Goal: Information Seeking & Learning: Learn about a topic

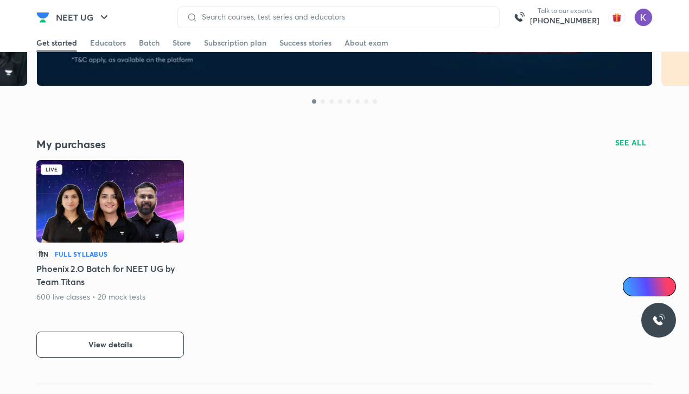
scroll to position [244, 0]
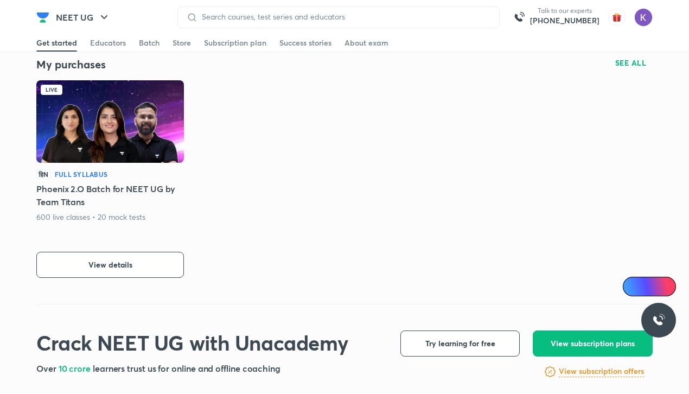
click at [111, 141] on img at bounding box center [109, 121] width 147 height 82
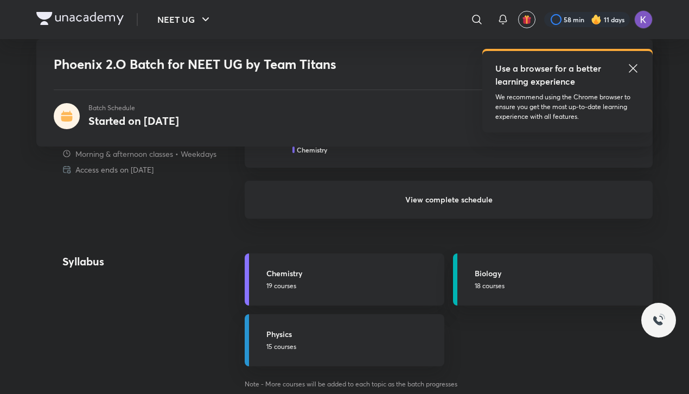
scroll to position [971, 0]
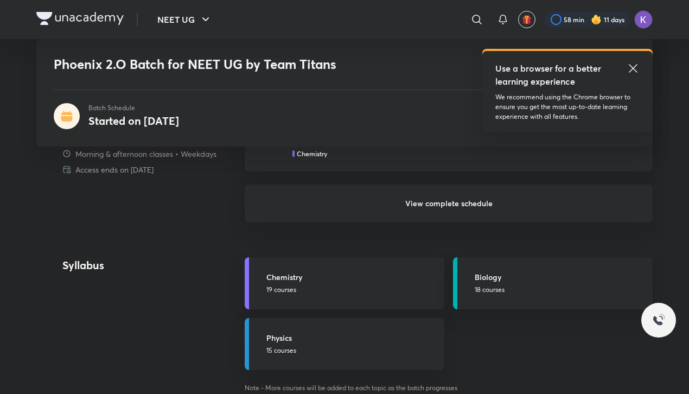
click at [320, 219] on h6 "View complete schedule" at bounding box center [449, 203] width 408 height 38
click at [439, 214] on h6 "View complete schedule" at bounding box center [449, 203] width 408 height 38
click at [439, 205] on h6 "View complete schedule" at bounding box center [449, 203] width 408 height 38
click at [559, 199] on h6 "View complete schedule" at bounding box center [449, 203] width 408 height 38
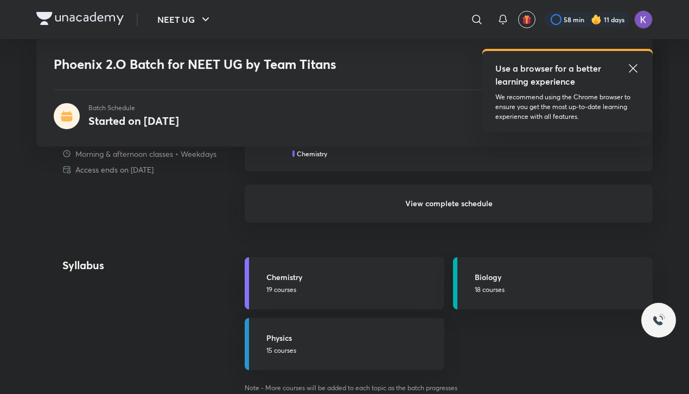
click at [526, 213] on h6 "View complete schedule" at bounding box center [449, 203] width 408 height 38
click at [528, 209] on h6 "View complete schedule" at bounding box center [449, 203] width 408 height 38
click at [532, 204] on h6 "View complete schedule" at bounding box center [449, 203] width 408 height 38
click at [518, 216] on h6 "View complete schedule" at bounding box center [449, 203] width 408 height 38
click at [522, 209] on h6 "View complete schedule" at bounding box center [449, 203] width 408 height 38
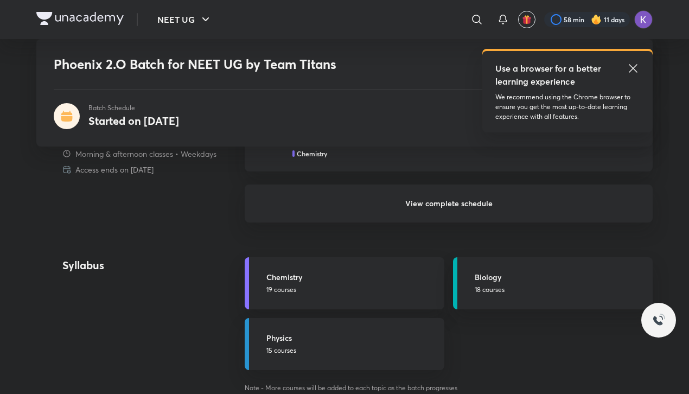
click at [524, 208] on h6 "View complete schedule" at bounding box center [449, 203] width 408 height 38
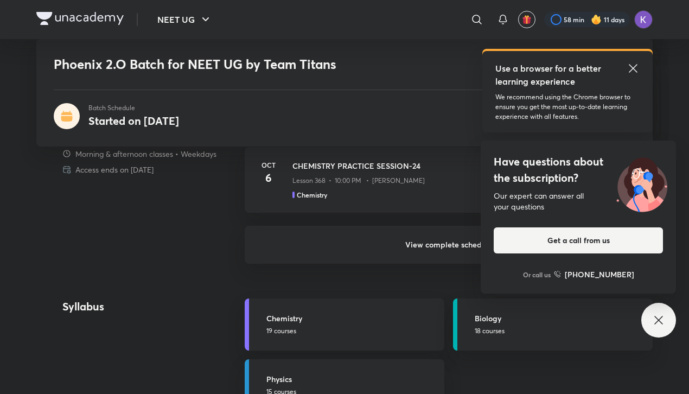
scroll to position [892, 0]
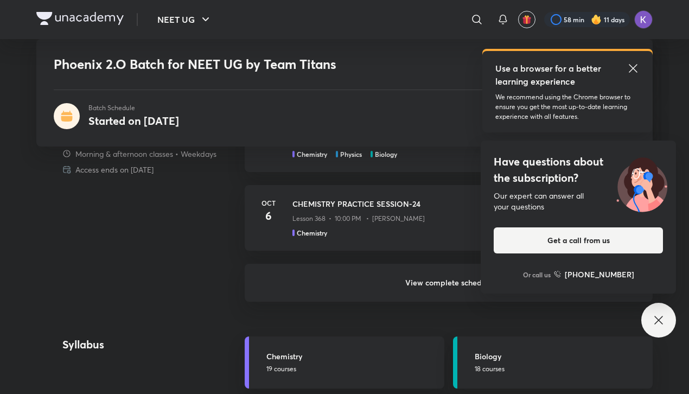
click at [405, 276] on h6 "View complete schedule" at bounding box center [449, 282] width 408 height 38
click at [662, 320] on icon at bounding box center [658, 319] width 13 height 13
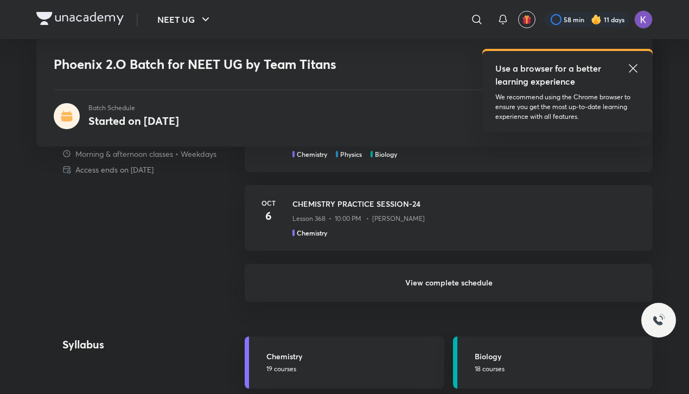
click at [527, 278] on h6 "View complete schedule" at bounding box center [449, 282] width 408 height 38
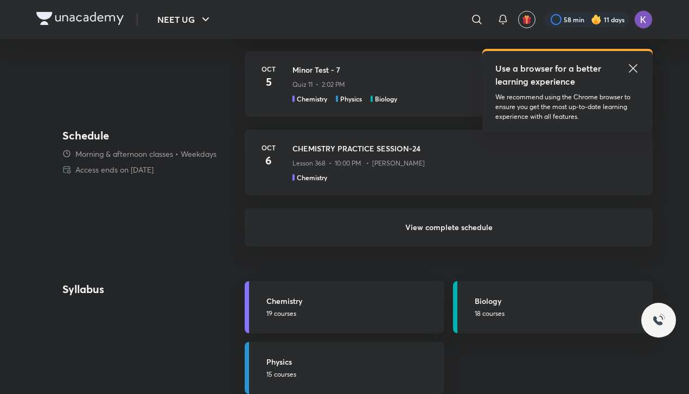
scroll to position [0, 0]
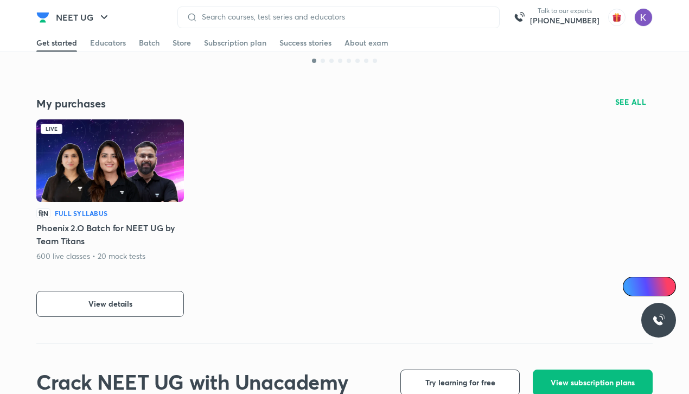
scroll to position [205, 0]
click at [108, 153] on img at bounding box center [109, 160] width 147 height 82
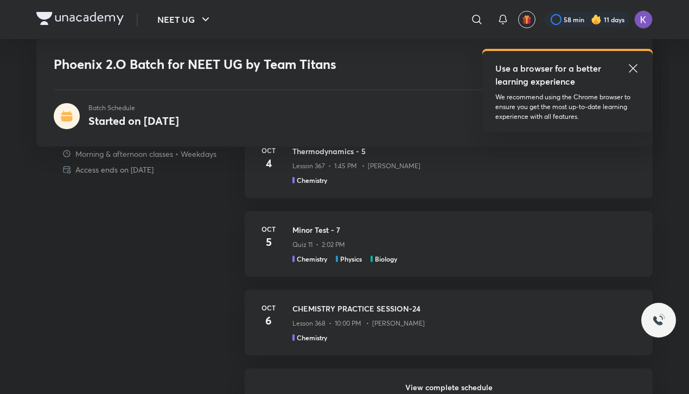
scroll to position [908, 0]
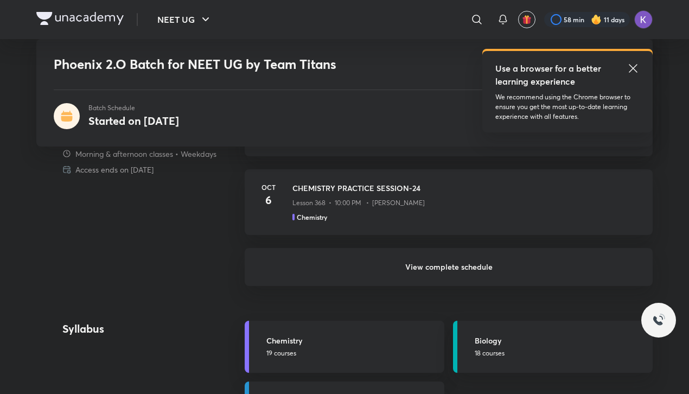
click at [445, 260] on h6 "View complete schedule" at bounding box center [449, 267] width 408 height 38
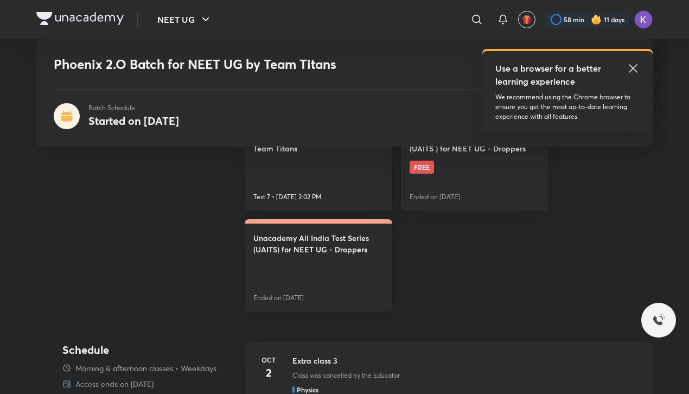
scroll to position [342, 0]
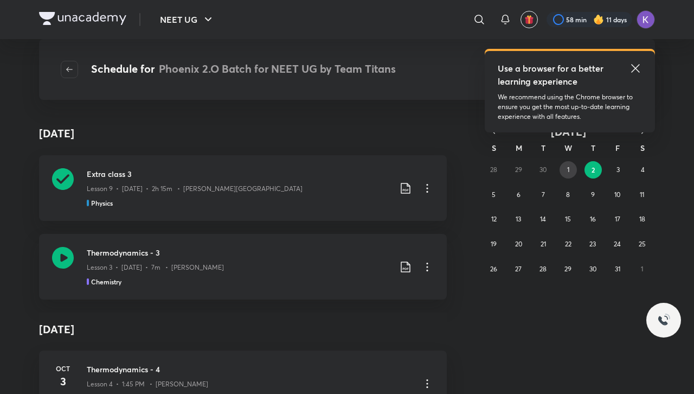
click at [564, 166] on button "1" at bounding box center [567, 169] width 17 height 17
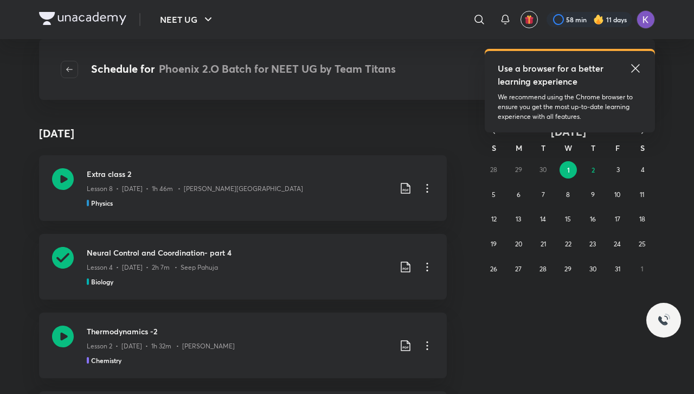
click at [561, 170] on button "1" at bounding box center [567, 169] width 17 height 17
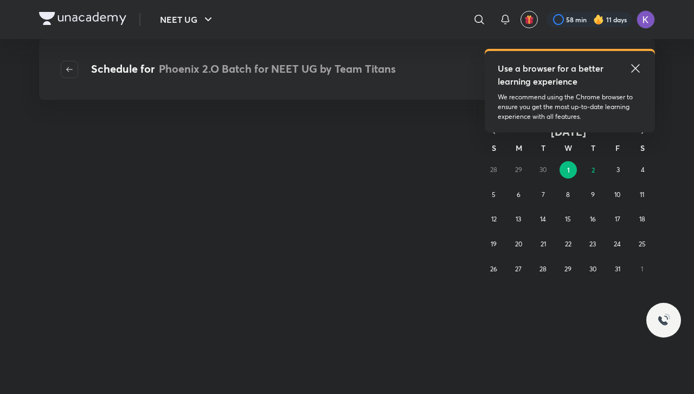
click at [542, 170] on div "28 29 30 1 2 3 4 5 6 7 8 9 10 11 12 13 14 15 16 17 18 19 20 21 22 23 24 25 26 2…" at bounding box center [567, 219] width 173 height 124
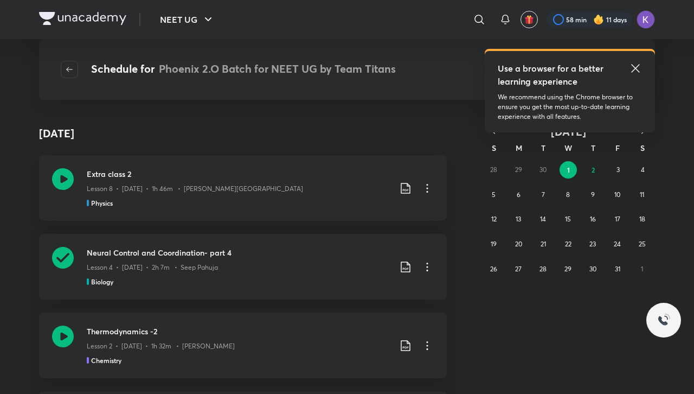
click at [635, 68] on icon at bounding box center [635, 68] width 8 height 8
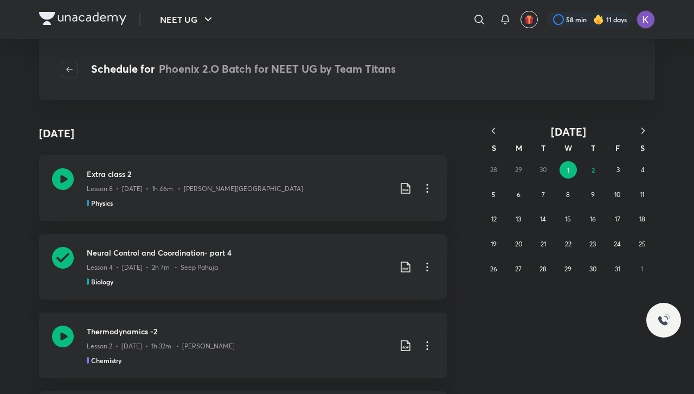
click at [493, 131] on icon "button" at bounding box center [493, 130] width 11 height 11
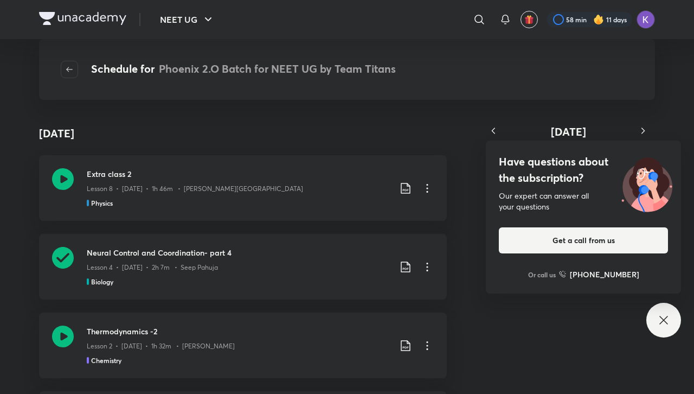
click at [663, 323] on icon at bounding box center [663, 319] width 13 height 13
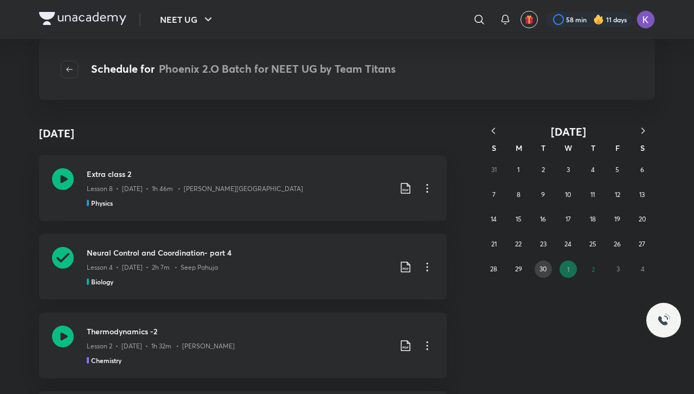
click at [538, 273] on button "30" at bounding box center [543, 268] width 17 height 17
click at [68, 256] on icon at bounding box center [63, 258] width 22 height 22
